Goal: Navigation & Orientation: Find specific page/section

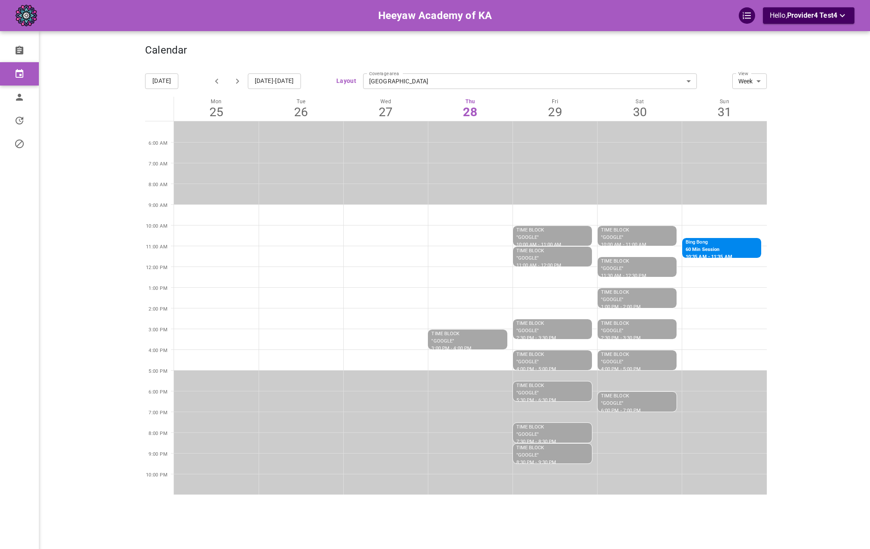
click at [471, 54] on div "Calendar" at bounding box center [456, 55] width 622 height 22
click at [194, 55] on div "Calendar" at bounding box center [456, 55] width 622 height 22
